Goal: Task Accomplishment & Management: Manage account settings

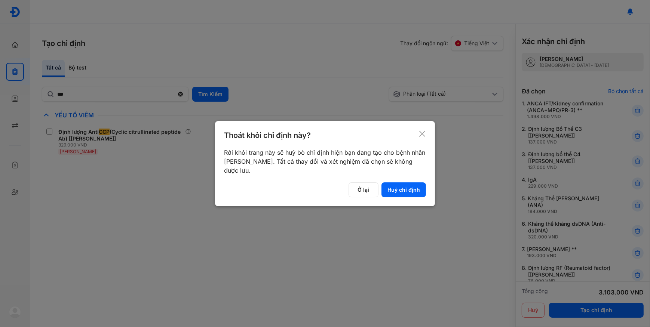
scroll to position [34, 0]
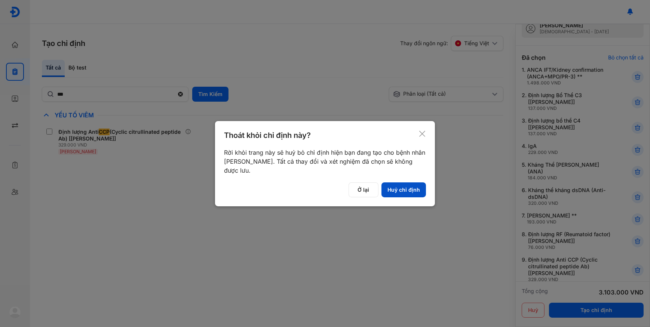
click at [414, 190] on button "Huỷ chỉ định" at bounding box center [403, 189] width 44 height 15
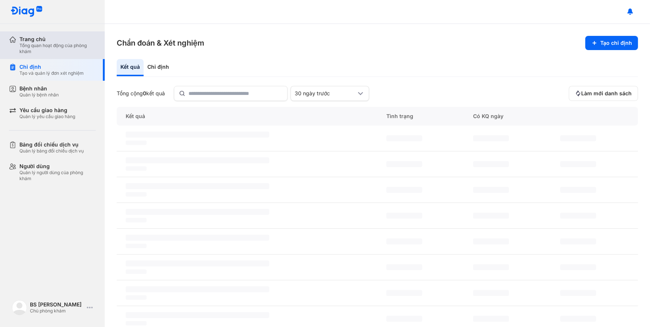
click at [60, 48] on div "Tổng quan hoạt động của phòng khám" at bounding box center [57, 49] width 76 height 12
